Goal: Task Accomplishment & Management: Manage account settings

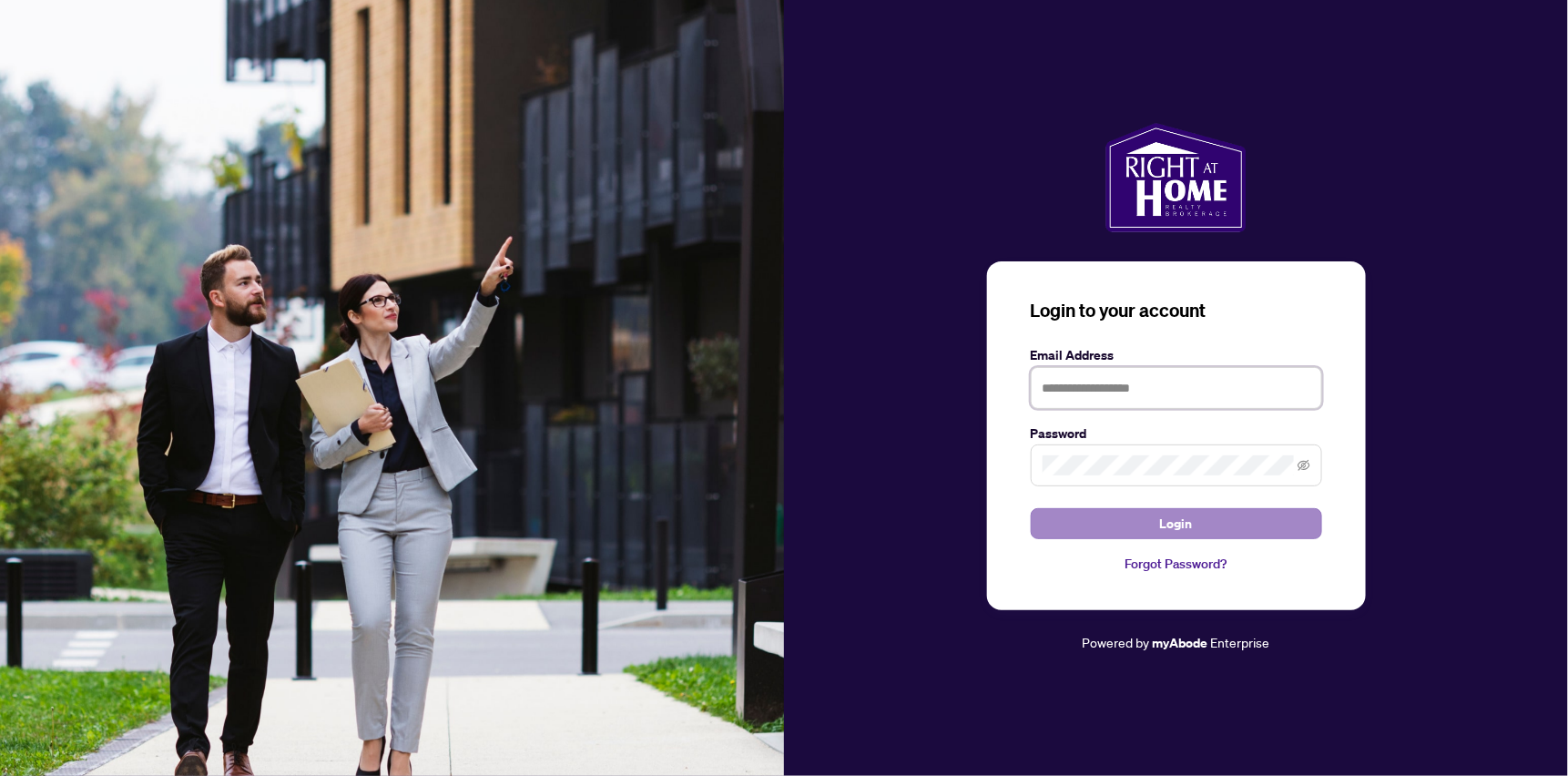
type input "**********"
click at [1176, 519] on span "Login" at bounding box center [1176, 523] width 33 height 29
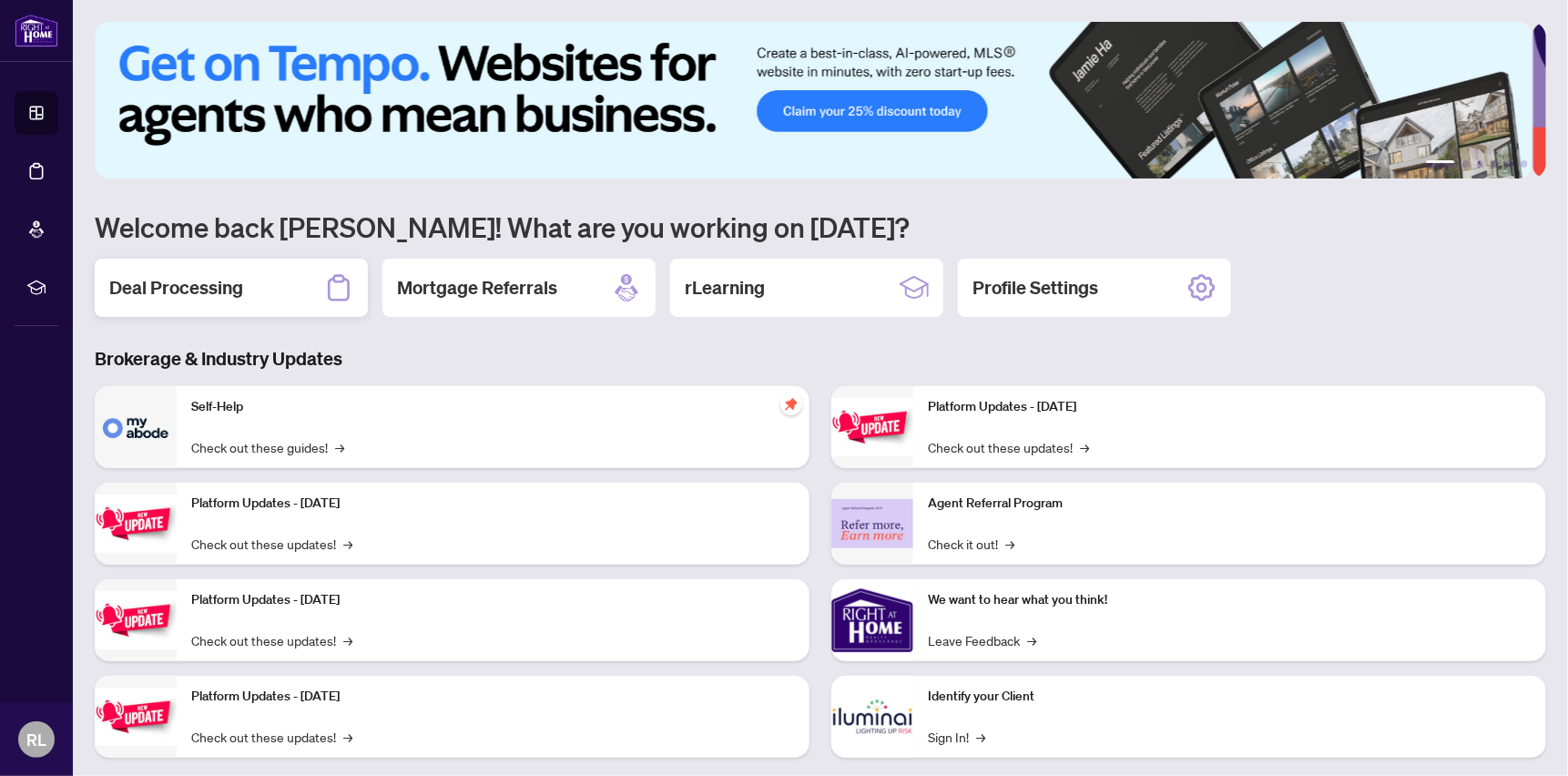
click at [179, 275] on h2 "Deal Processing" at bounding box center [177, 287] width 134 height 25
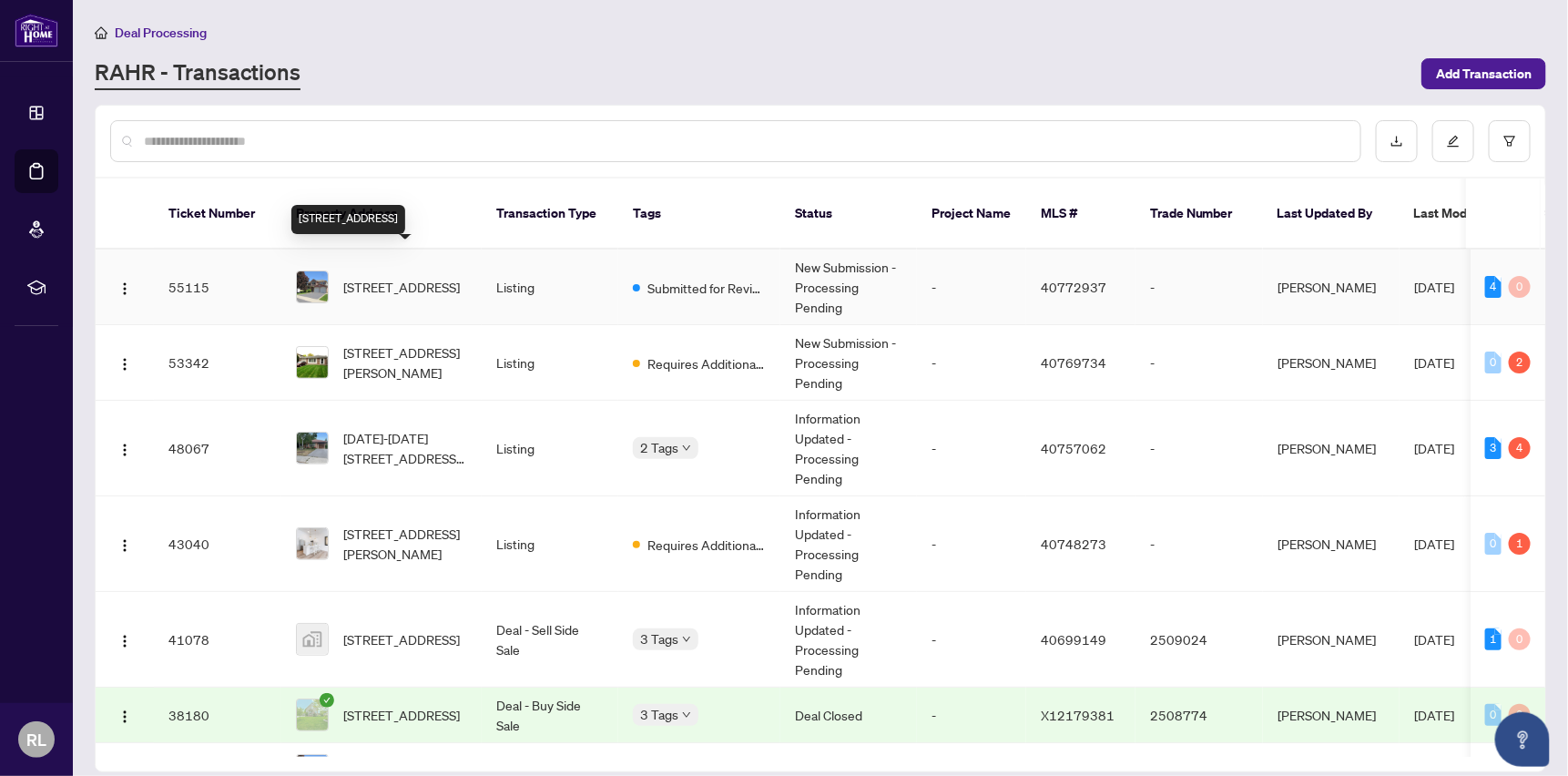
click at [410, 277] on span "[STREET_ADDRESS]" at bounding box center [401, 286] width 116 height 20
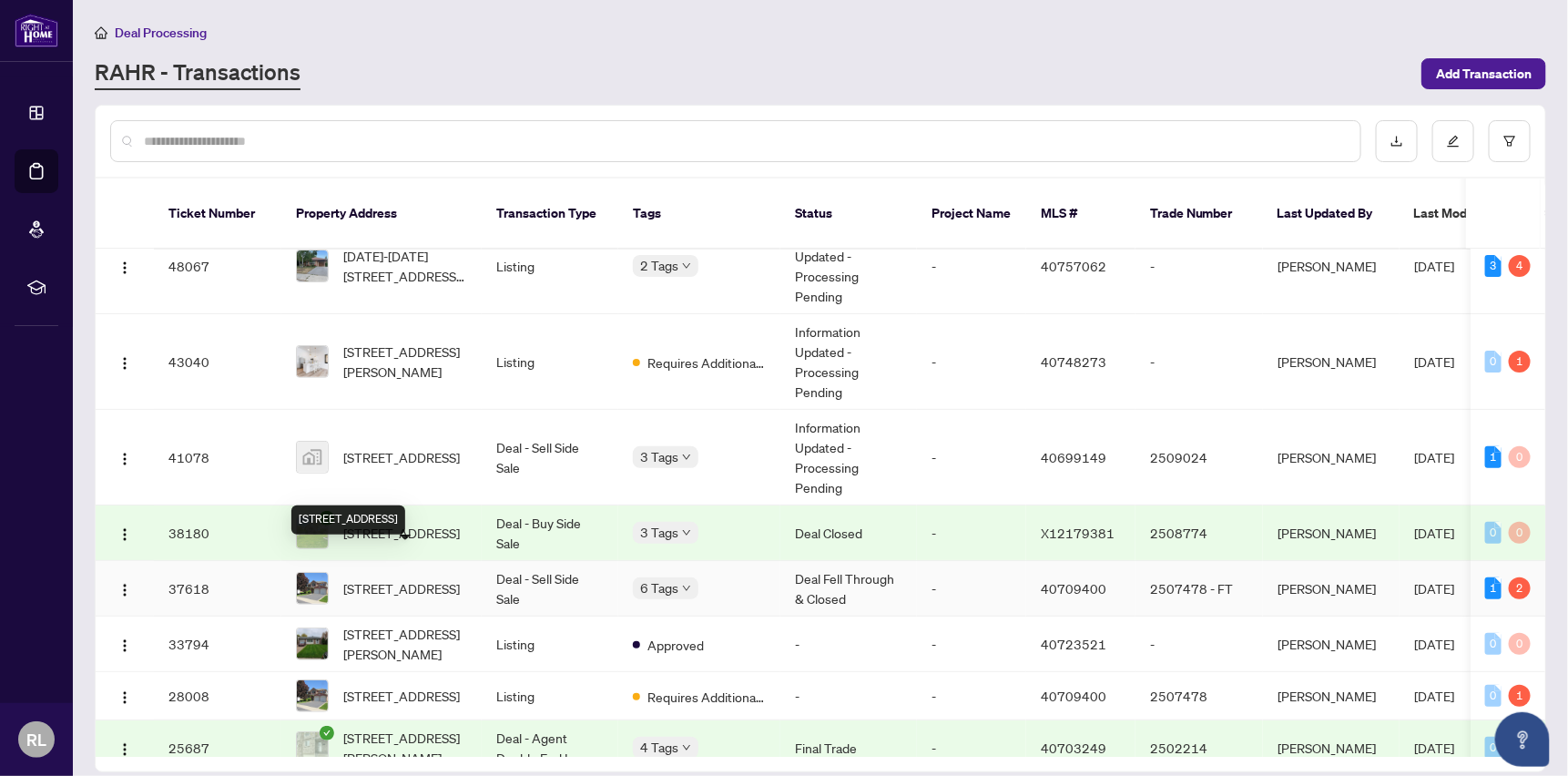
click at [413, 579] on span "[STREET_ADDRESS]" at bounding box center [401, 588] width 116 height 20
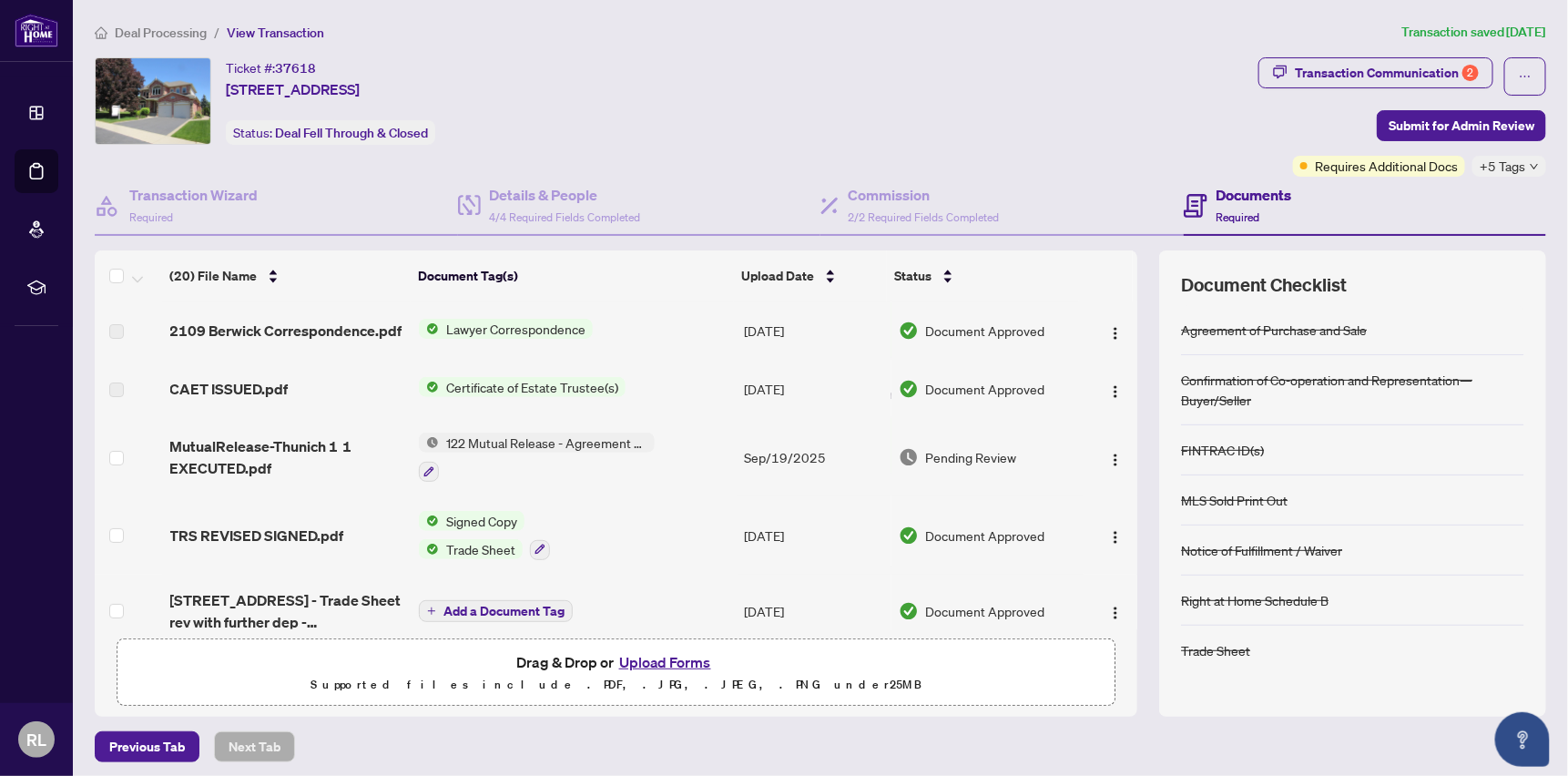
click at [467, 396] on span "Certificate of Estate Trustee(s)" at bounding box center [532, 386] width 187 height 20
click at [645, 529] on td "Signed Copy Trade Sheet" at bounding box center [574, 535] width 326 height 78
click at [464, 396] on span "Certificate of Estate Trustee(s)" at bounding box center [532, 386] width 187 height 20
click at [270, 431] on td "MutualRelease-Thunich 1 1 EXECUTED.pdf" at bounding box center [287, 457] width 248 height 78
click at [528, 329] on span "Lawyer Correspondence" at bounding box center [515, 329] width 154 height 20
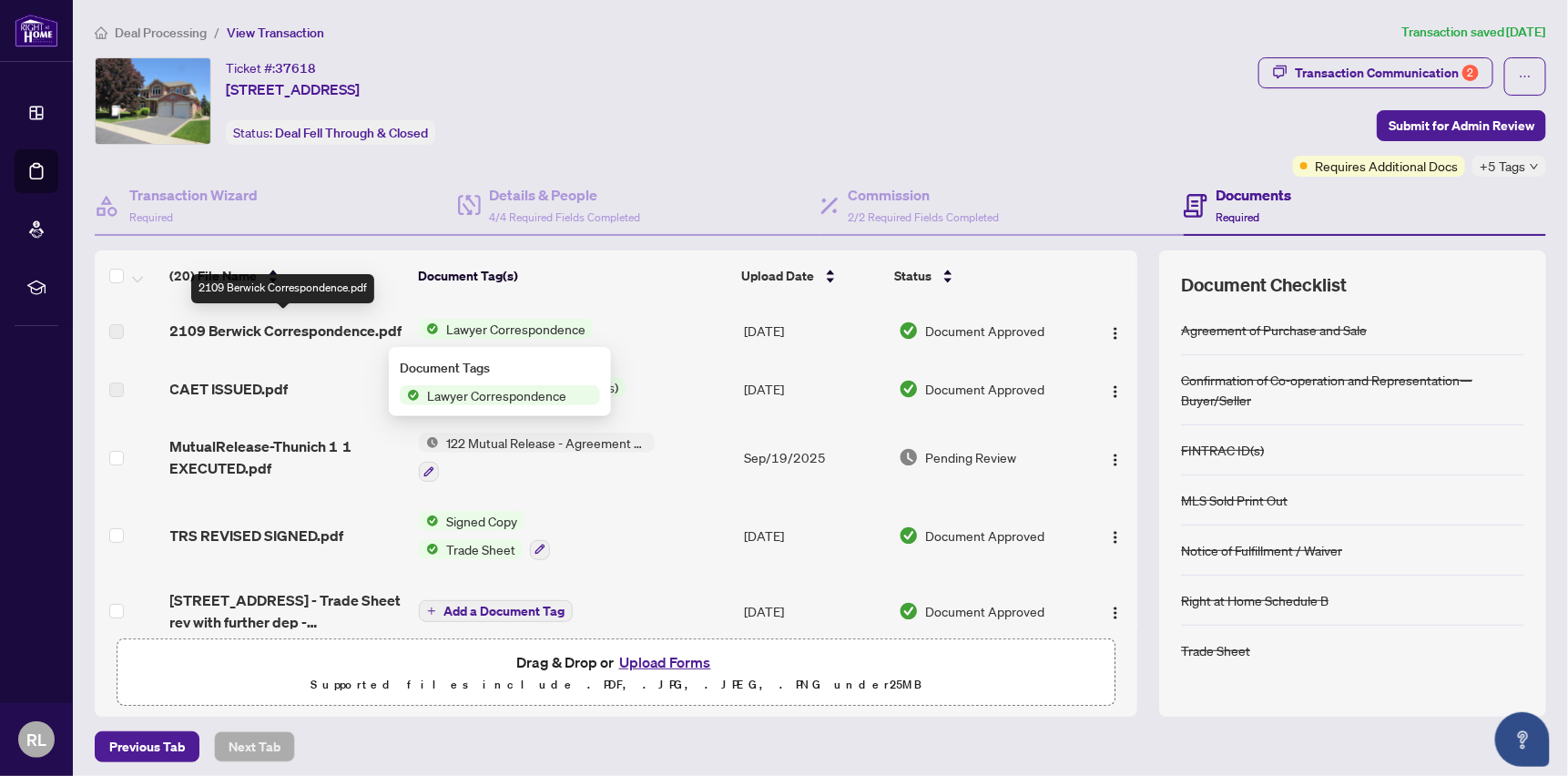
click at [279, 383] on td "CAET ISSUED.pdf" at bounding box center [287, 389] width 248 height 59
click at [224, 339] on span "2109 Berwick Correspondence.pdf" at bounding box center [286, 330] width 232 height 22
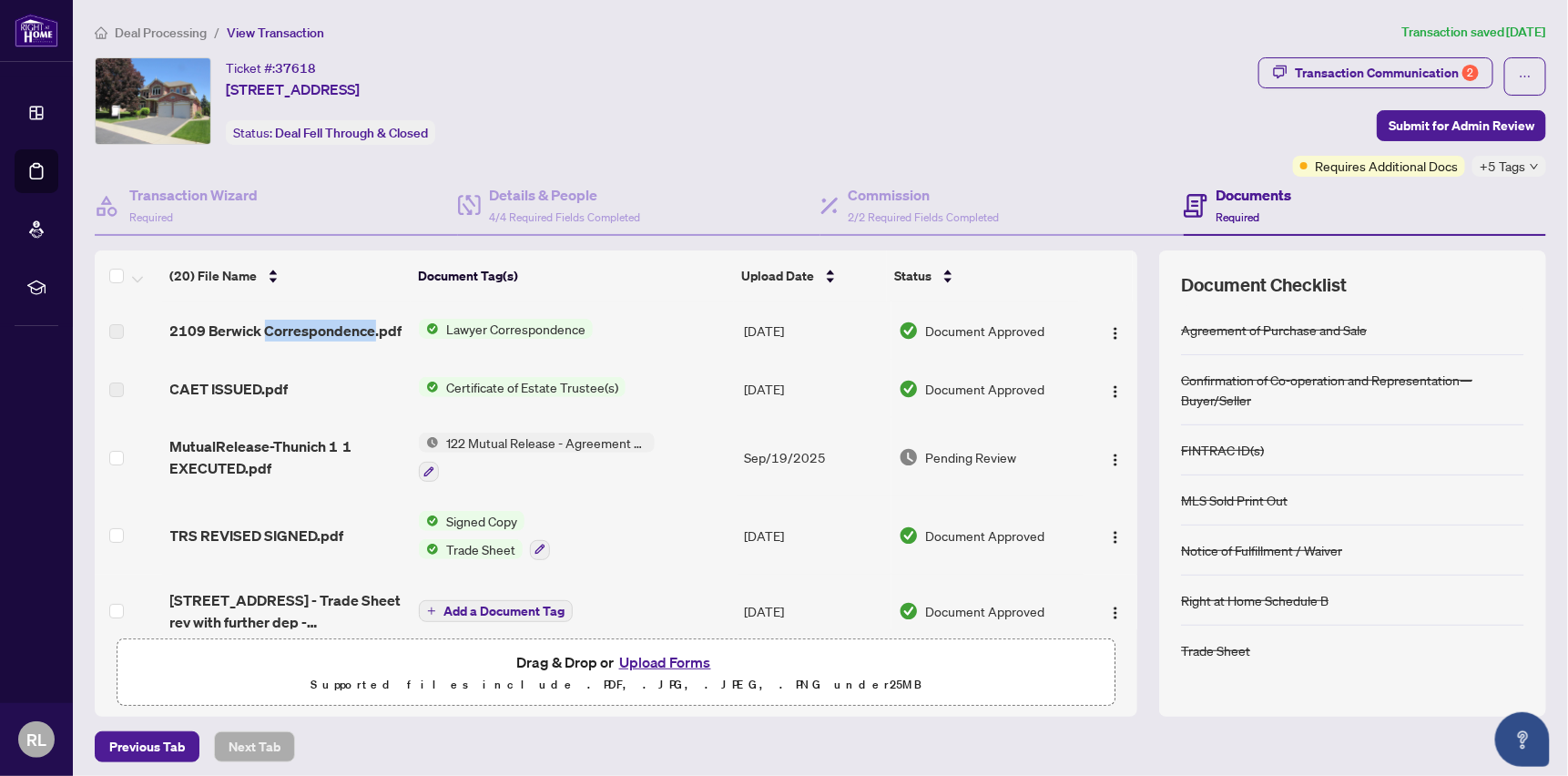
click at [514, 331] on span "Lawyer Correspondence" at bounding box center [515, 329] width 154 height 20
click at [1108, 340] on img "button" at bounding box center [1115, 332] width 14 height 14
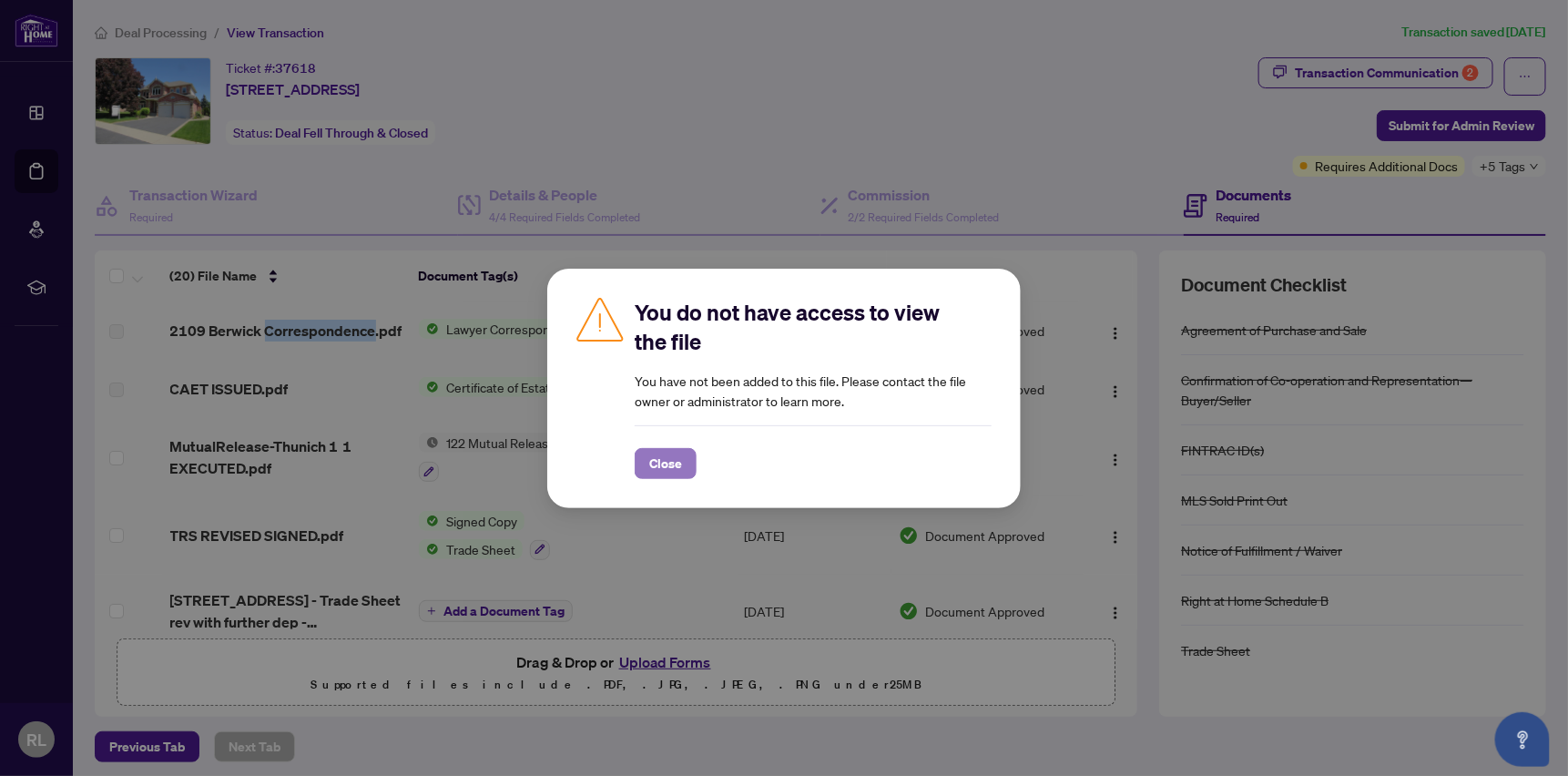
click at [656, 464] on span "Close" at bounding box center [666, 464] width 33 height 29
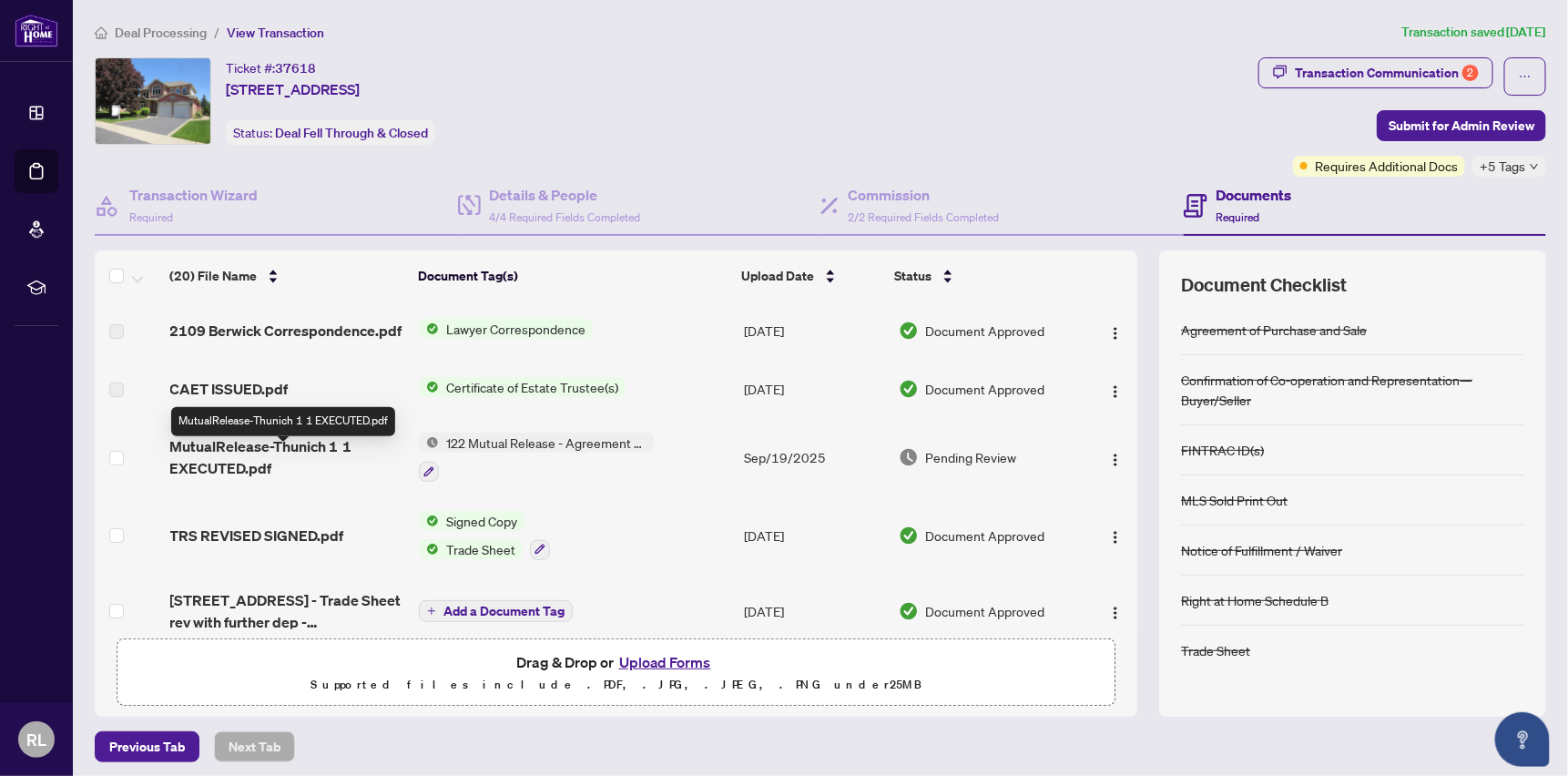
click at [285, 457] on span "MutualRelease-Thunich 1 1 EXECUTED.pdf" at bounding box center [287, 457] width 234 height 43
click at [666, 659] on button "Upload Forms" at bounding box center [665, 662] width 103 height 24
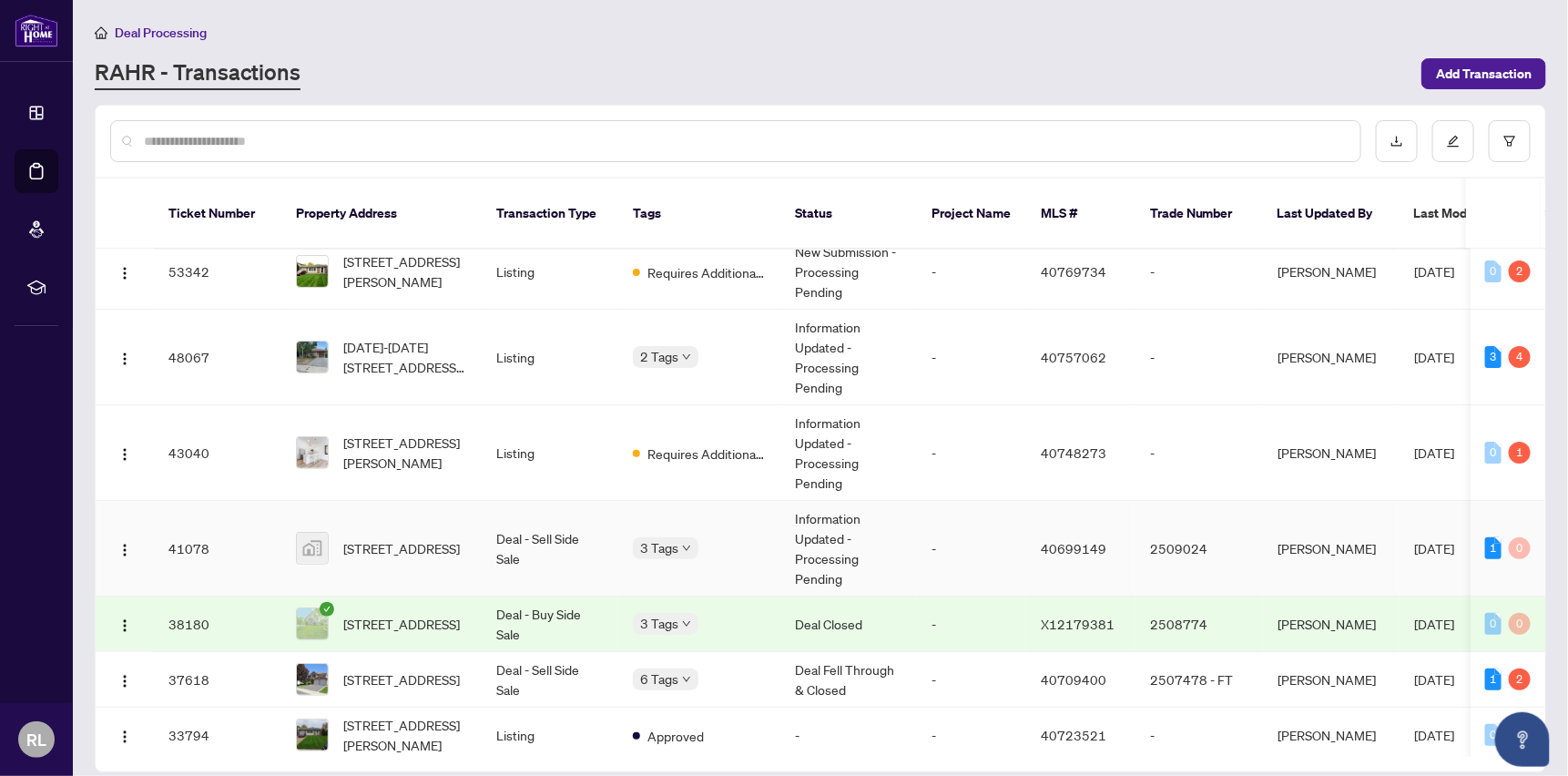
scroll to position [182, 0]
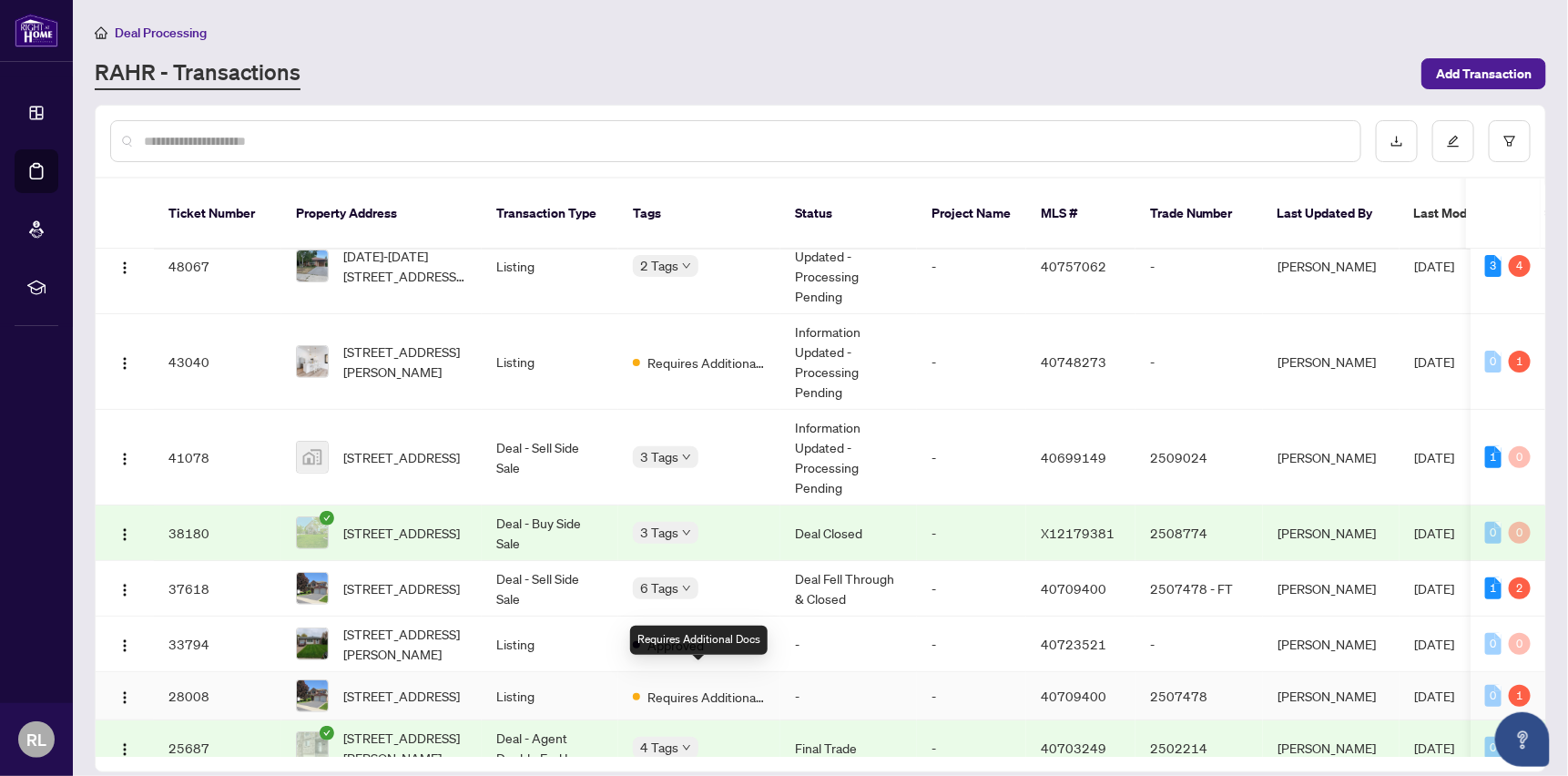
click at [699, 686] on span "Requires Additional Docs" at bounding box center [706, 696] width 118 height 20
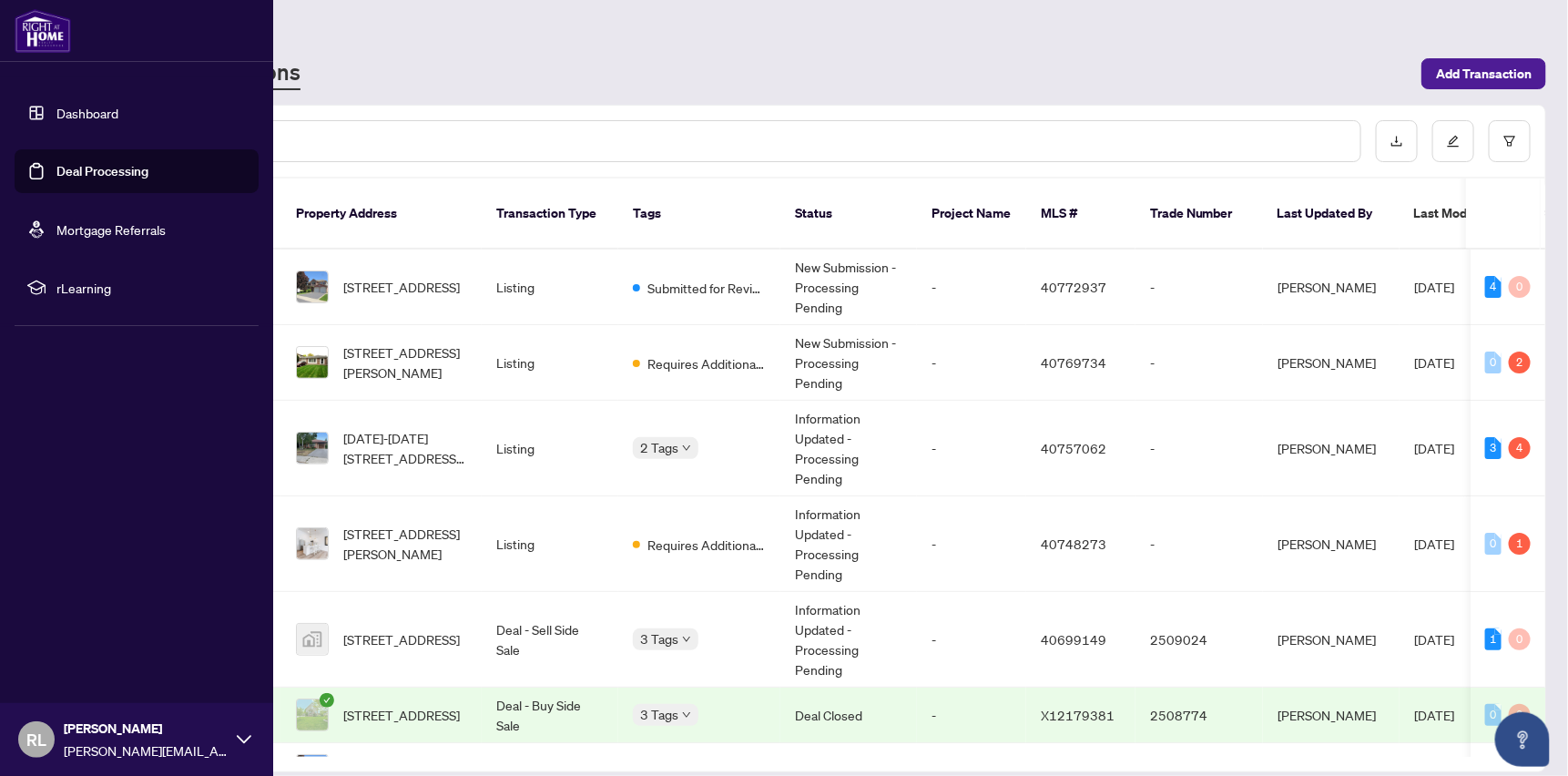
click at [32, 737] on span "RL" at bounding box center [36, 739] width 20 height 25
